Goal: Transaction & Acquisition: Purchase product/service

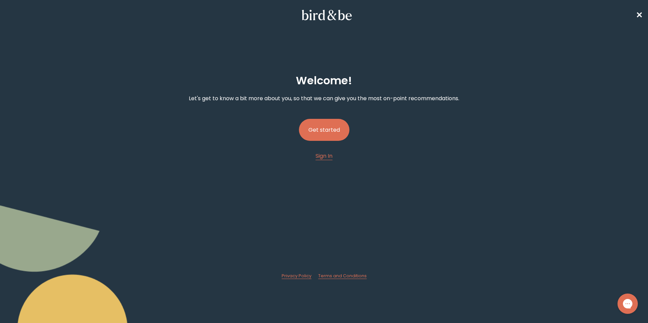
click at [314, 137] on button "Get started" at bounding box center [324, 130] width 50 height 22
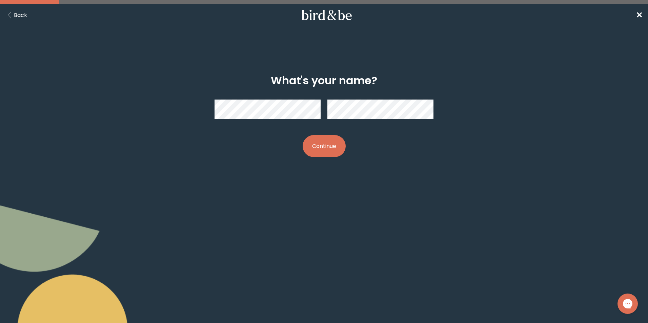
click at [331, 150] on button "Continue" at bounding box center [324, 146] width 43 height 22
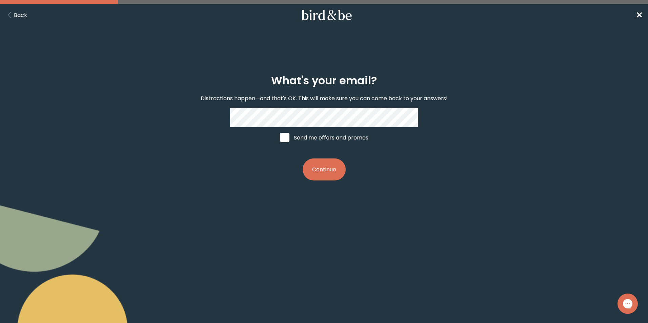
click at [334, 167] on button "Continue" at bounding box center [324, 170] width 43 height 22
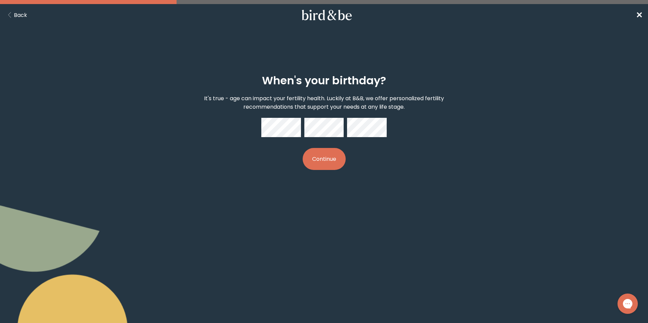
click at [339, 167] on button "Continue" at bounding box center [324, 159] width 43 height 22
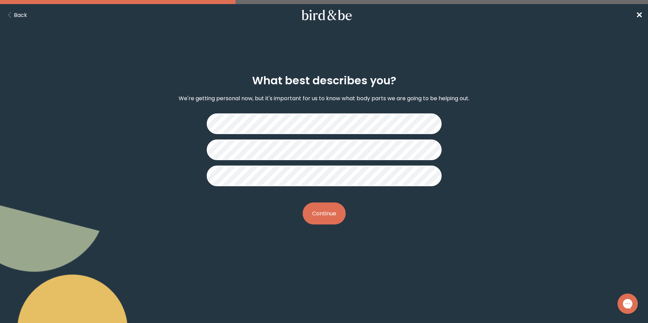
click at [327, 210] on button "Continue" at bounding box center [324, 214] width 43 height 22
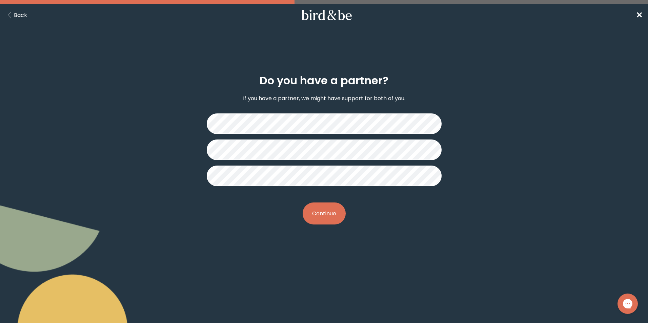
click at [329, 210] on button "Continue" at bounding box center [324, 214] width 43 height 22
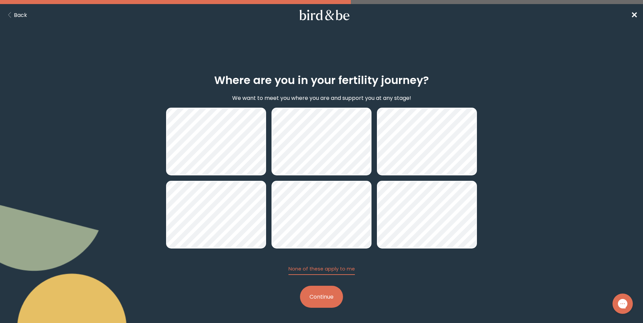
scroll to position [1, 0]
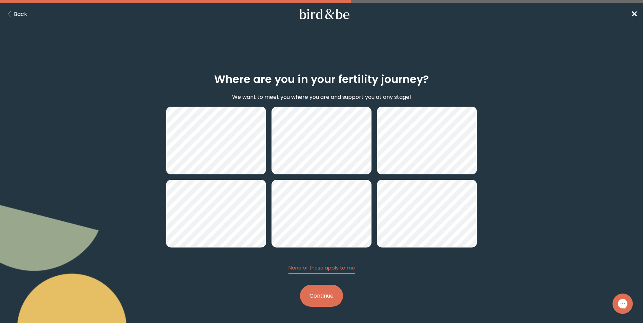
click at [324, 298] on button "Continue" at bounding box center [321, 296] width 43 height 22
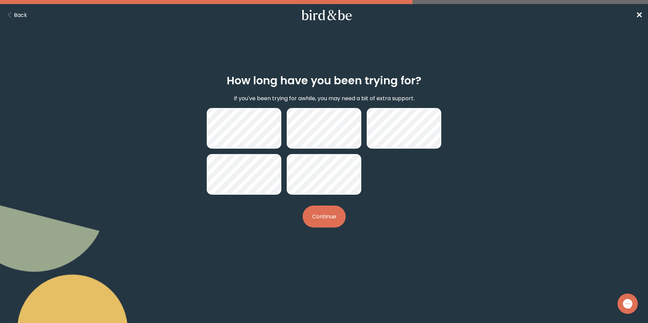
click at [325, 213] on button "Continue" at bounding box center [324, 217] width 43 height 22
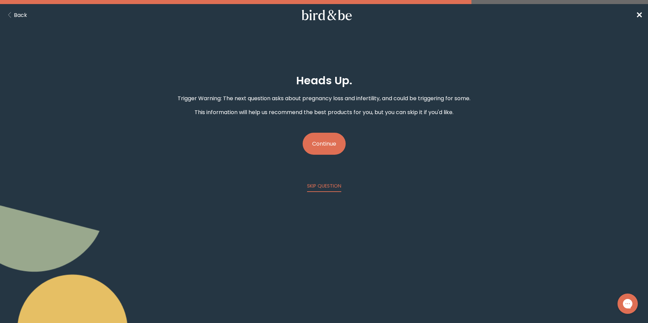
click at [317, 143] on button "Continue" at bounding box center [324, 144] width 43 height 22
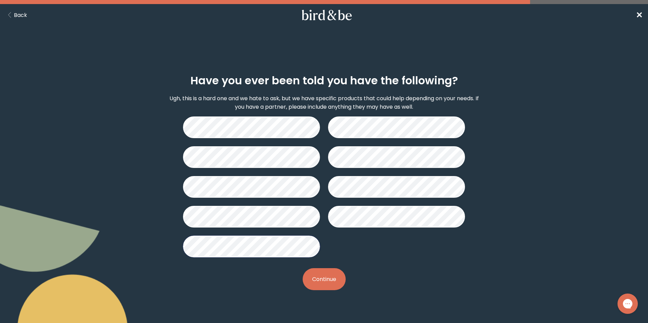
click at [318, 280] on button "Continue" at bounding box center [324, 279] width 43 height 22
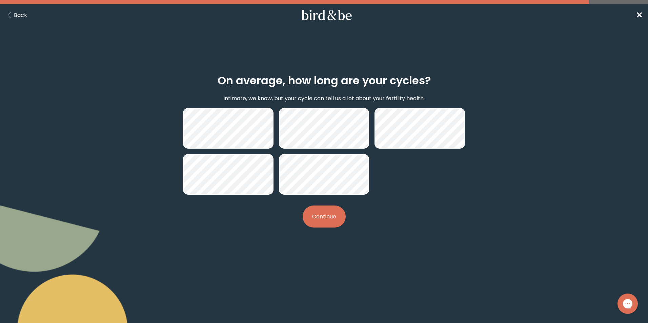
click at [326, 223] on button "Continue" at bounding box center [324, 217] width 43 height 22
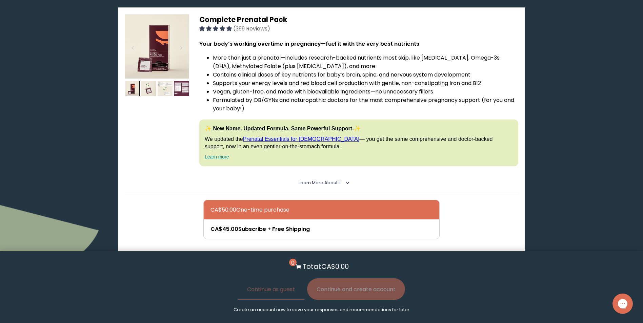
scroll to position [1864, 0]
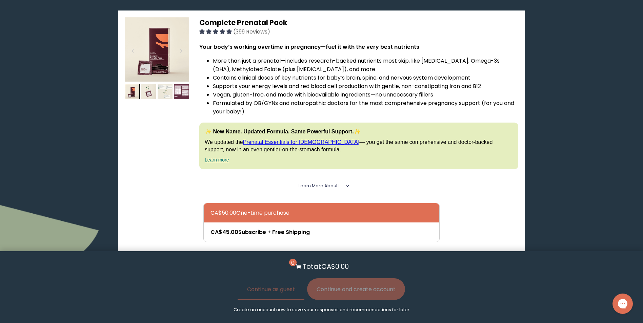
click at [163, 51] on img at bounding box center [157, 49] width 64 height 64
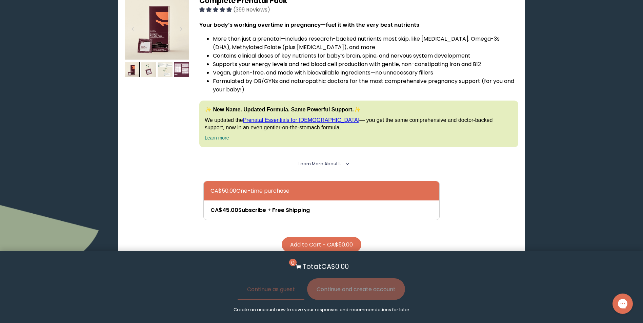
scroll to position [1931, 0]
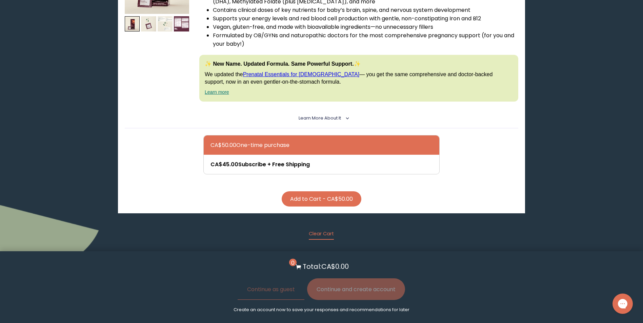
click at [322, 200] on button "Add to Cart - CA$50.00" at bounding box center [322, 198] width 80 height 15
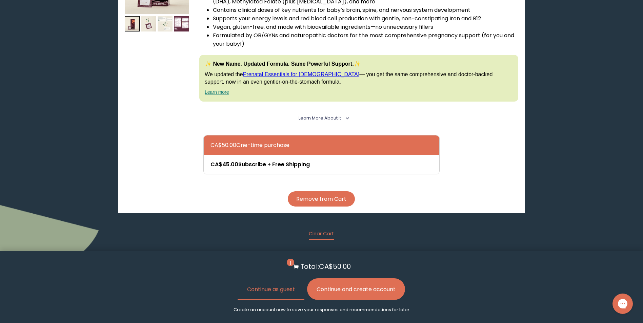
click at [365, 293] on button "Continue and create account" at bounding box center [356, 290] width 98 height 22
